Goal: Task Accomplishment & Management: Complete application form

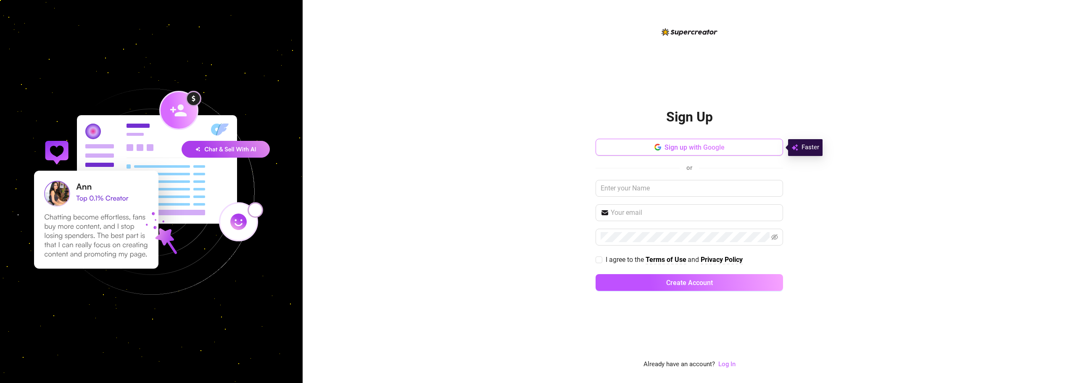
click at [647, 149] on button "Sign up with Google" at bounding box center [690, 147] width 188 height 17
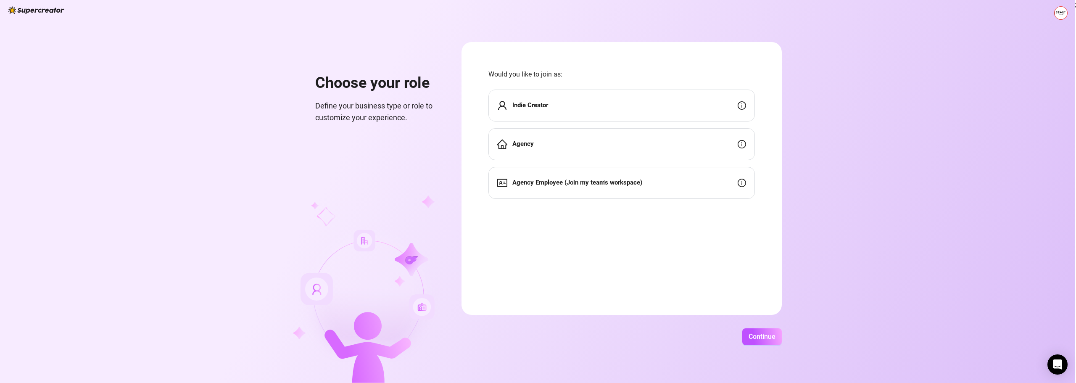
click at [635, 113] on div "Indie Creator" at bounding box center [622, 106] width 267 height 32
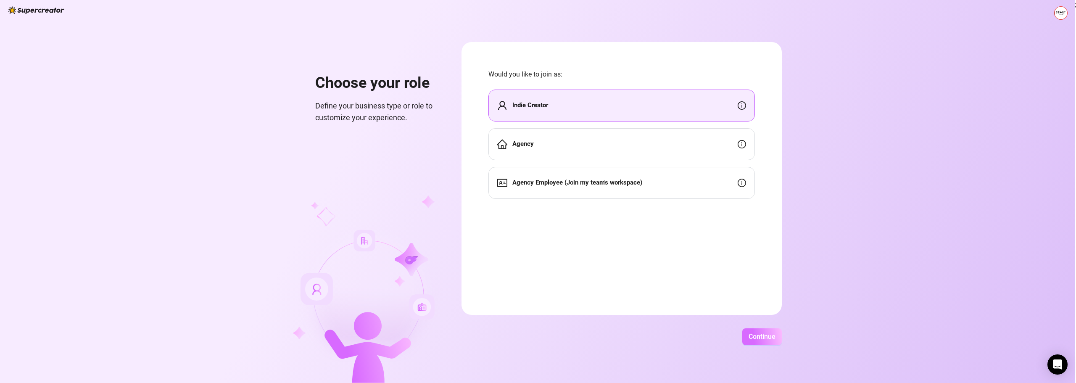
click at [755, 334] on span "Continue" at bounding box center [762, 337] width 27 height 8
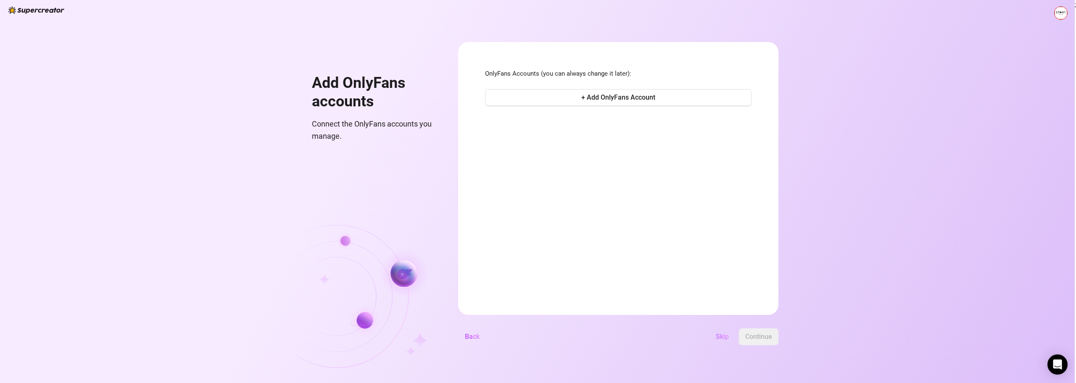
click at [724, 335] on span "Skip" at bounding box center [722, 337] width 13 height 8
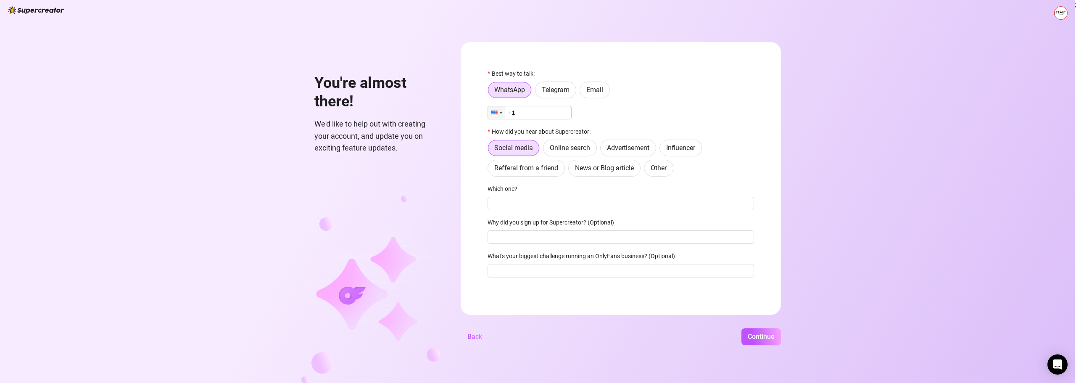
click at [515, 116] on input "+1" at bounding box center [530, 112] width 84 height 13
click at [500, 114] on div at bounding box center [501, 113] width 3 height 2
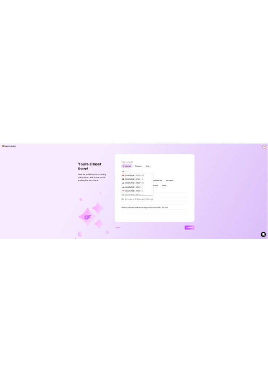
scroll to position [1345, 0]
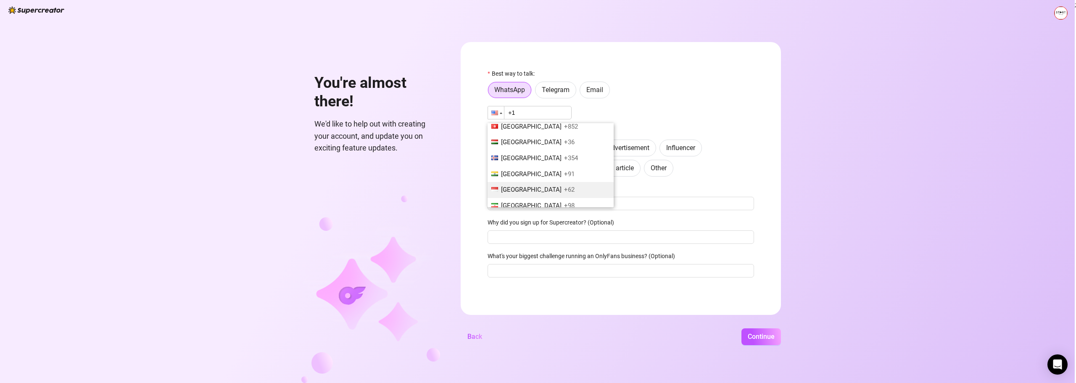
click at [517, 186] on span "[GEOGRAPHIC_DATA]" at bounding box center [531, 190] width 61 height 8
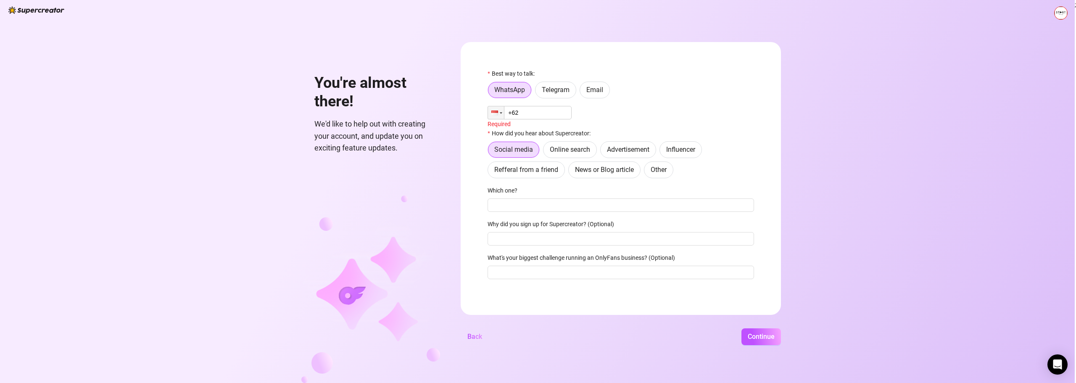
click at [536, 112] on input "+62" at bounding box center [530, 112] width 84 height 13
type input "[PHONE_NUMBER]"
click at [758, 335] on span "Continue" at bounding box center [761, 337] width 27 height 8
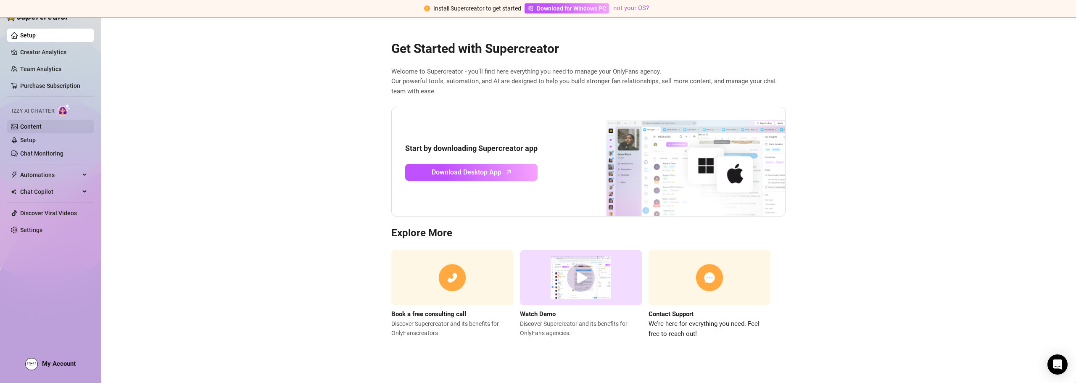
click at [41, 128] on link "Content" at bounding box center [30, 126] width 21 height 7
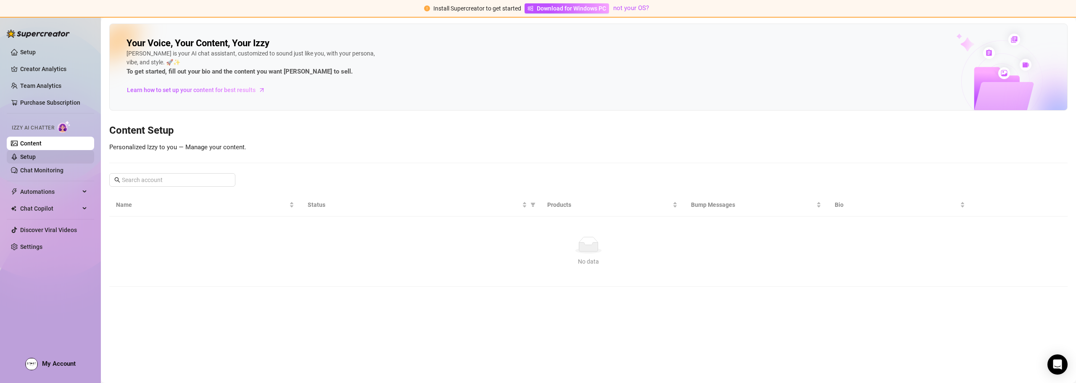
click at [36, 158] on link "Setup" at bounding box center [28, 156] width 16 height 7
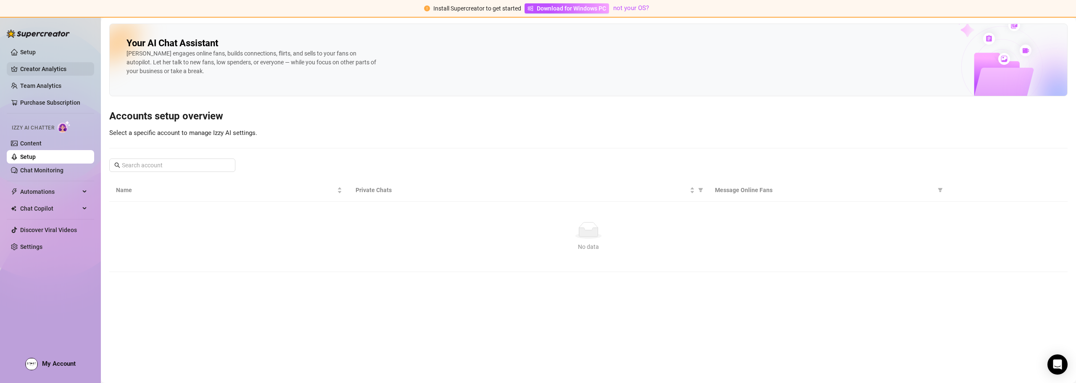
click at [47, 71] on link "Creator Analytics" at bounding box center [53, 68] width 67 height 13
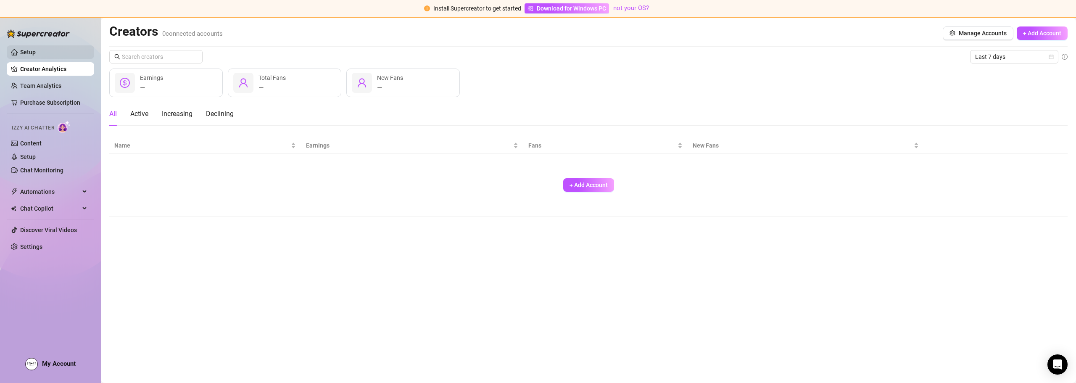
click at [36, 55] on link "Setup" at bounding box center [28, 52] width 16 height 7
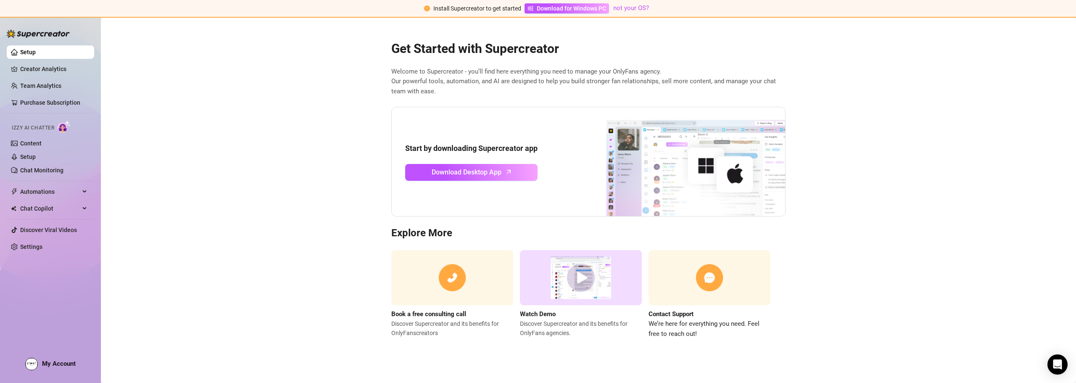
click at [640, 182] on img at bounding box center [680, 161] width 210 height 109
